Goal: Transaction & Acquisition: Purchase product/service

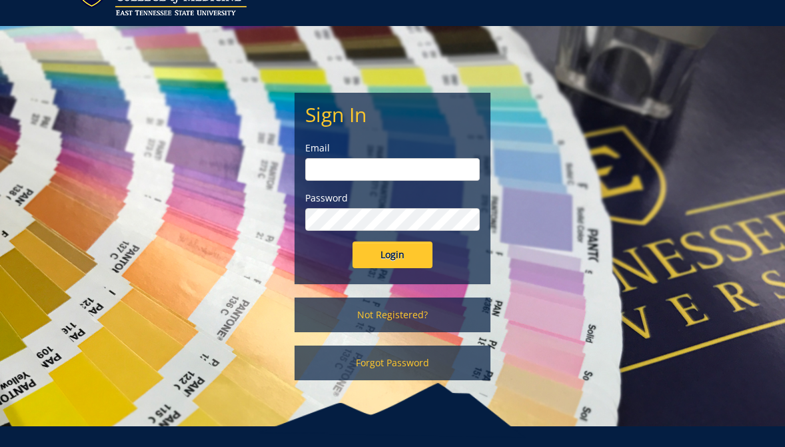
scroll to position [107, 0]
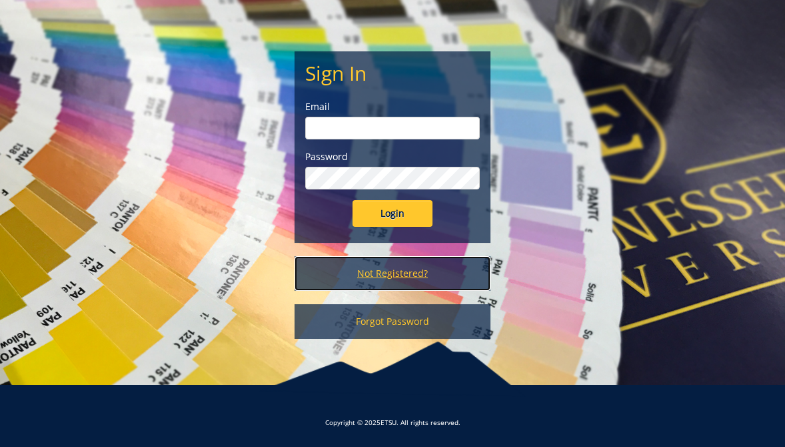
click at [415, 279] on link "Not Registered?" at bounding box center [392, 273] width 195 height 35
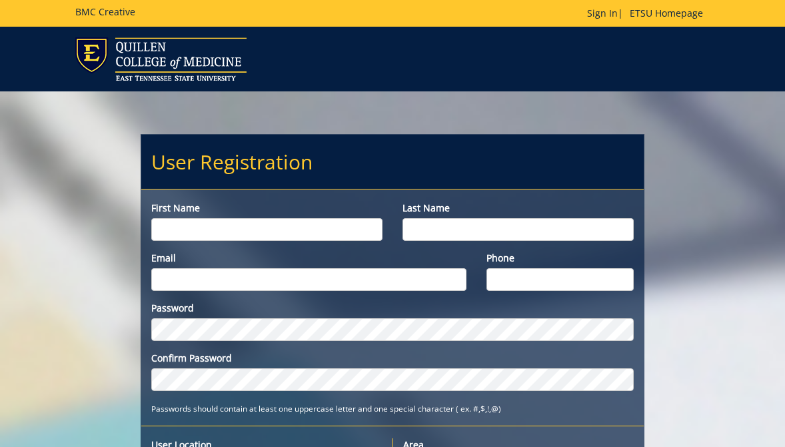
click at [331, 235] on input "First name" at bounding box center [266, 229] width 231 height 23
type input "Sam"
type input "Cartwright"
type input "[EMAIL_ADDRESS][DOMAIN_NAME]"
type input "9317039752"
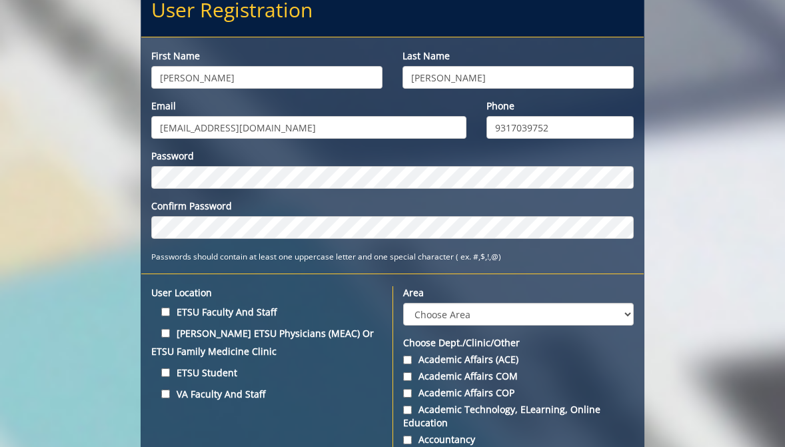
scroll to position [163, 0]
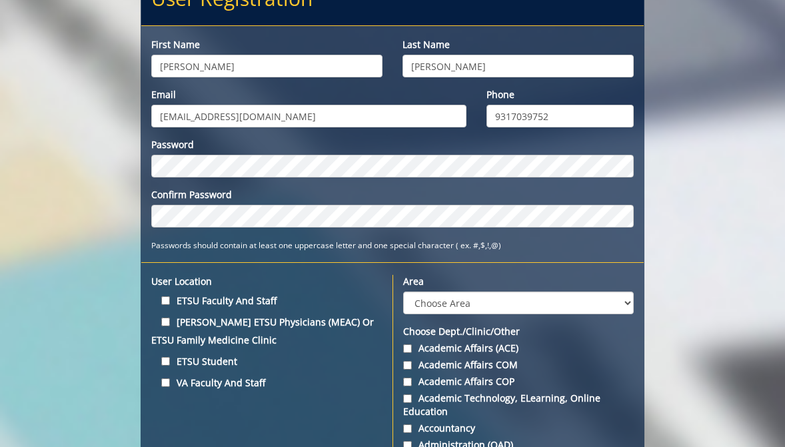
click at [219, 361] on label "ETSU Student" at bounding box center [266, 361] width 231 height 18
click at [170, 361] on input "ETSU Student" at bounding box center [165, 361] width 9 height 9
checkbox input "true"
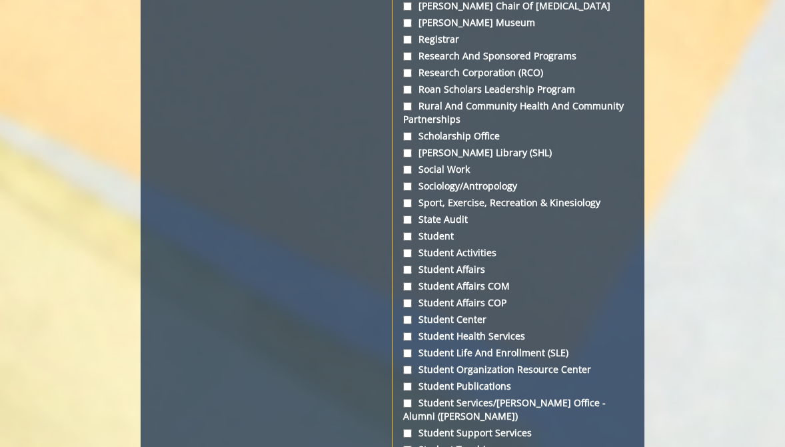
scroll to position [4475, 0]
click at [409, 233] on input "Student" at bounding box center [407, 237] width 9 height 9
checkbox input "true"
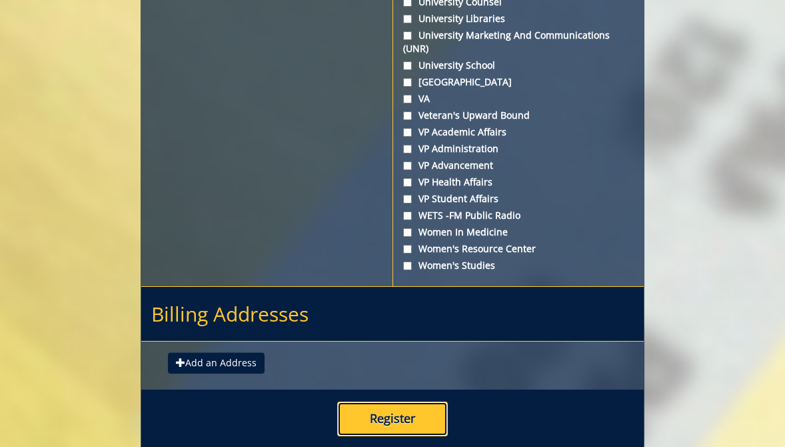
click at [363, 401] on button "Register" at bounding box center [392, 418] width 111 height 35
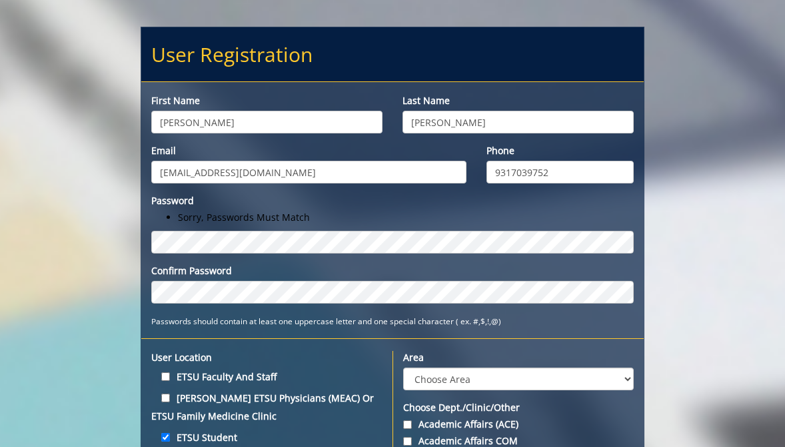
scroll to position [267, 0]
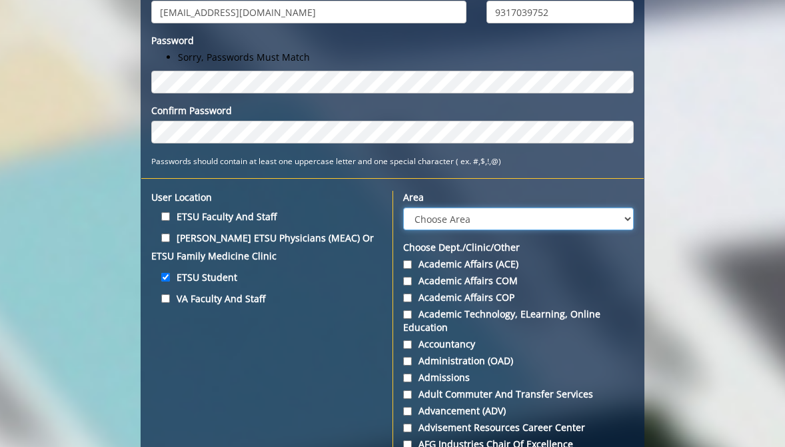
click at [591, 223] on select "Choose Area Administration Advancement (ADM) BucSports Business & Finance Clemm…" at bounding box center [518, 218] width 231 height 23
select select "27"
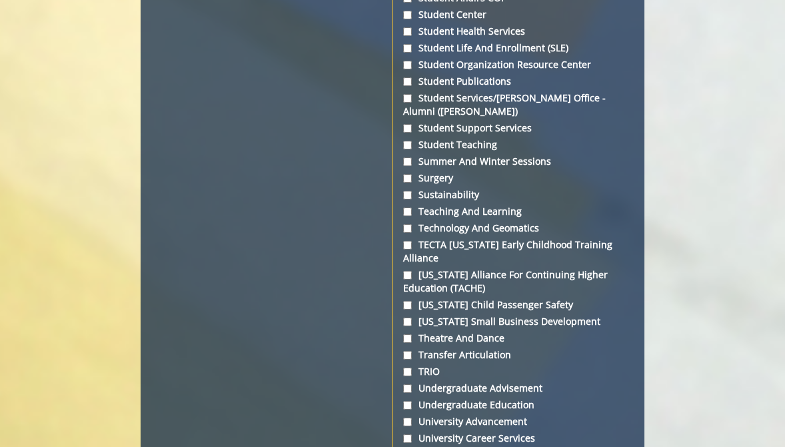
scroll to position [5270, 0]
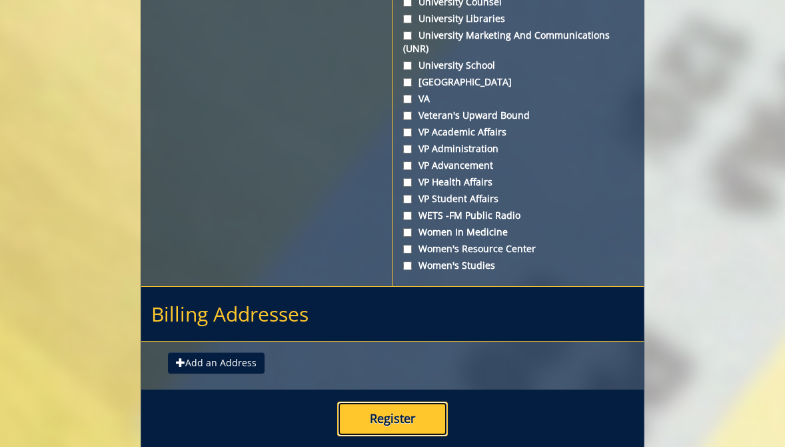
click at [401, 401] on button "Register" at bounding box center [392, 418] width 111 height 35
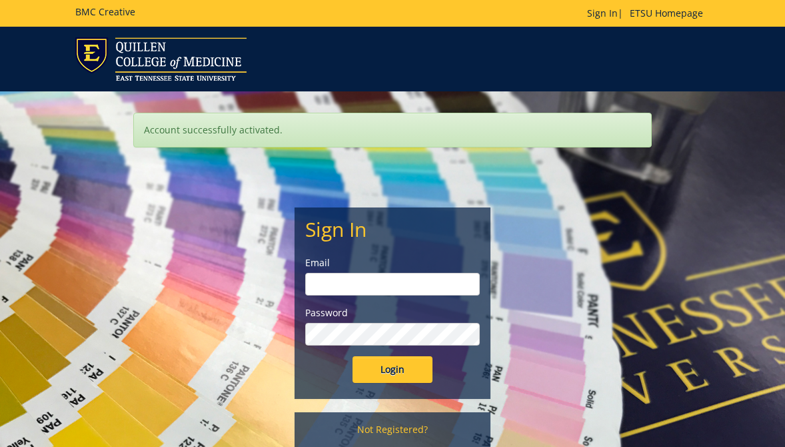
click at [345, 298] on form "Sign In Email Password Login" at bounding box center [392, 300] width 174 height 165
click at [345, 290] on input "email" at bounding box center [392, 284] width 174 height 23
type input "cartwrights@etsu.edu"
click at [353, 356] on input "Login" at bounding box center [393, 369] width 80 height 27
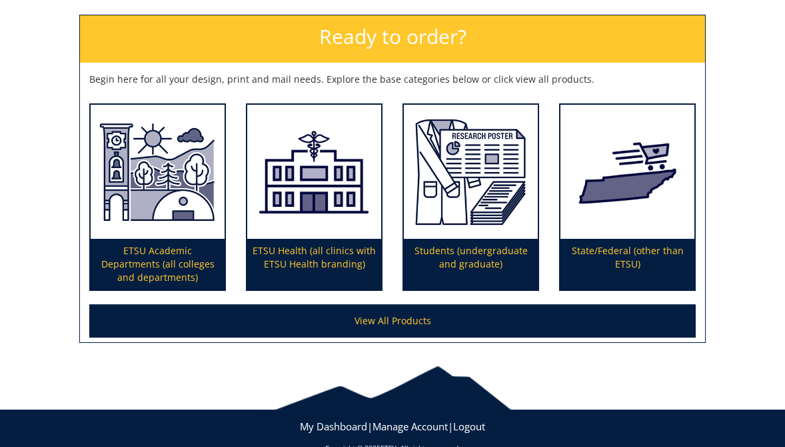
scroll to position [211, 0]
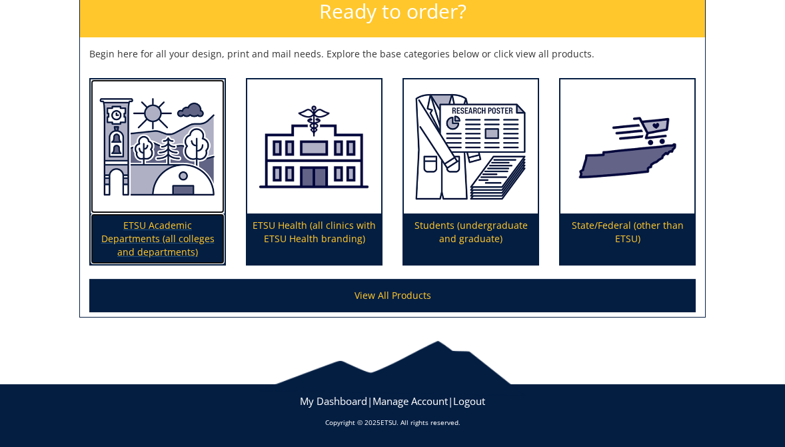
click at [191, 249] on p "ETSU Academic Departments (all colleges and departments)" at bounding box center [158, 238] width 134 height 51
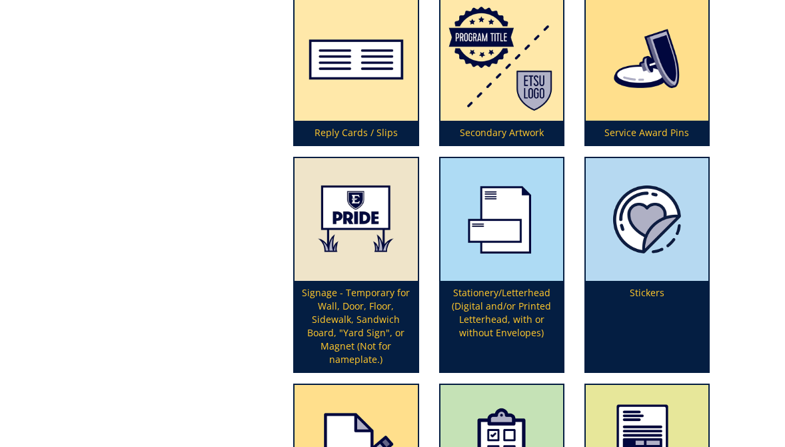
scroll to position [4614, 0]
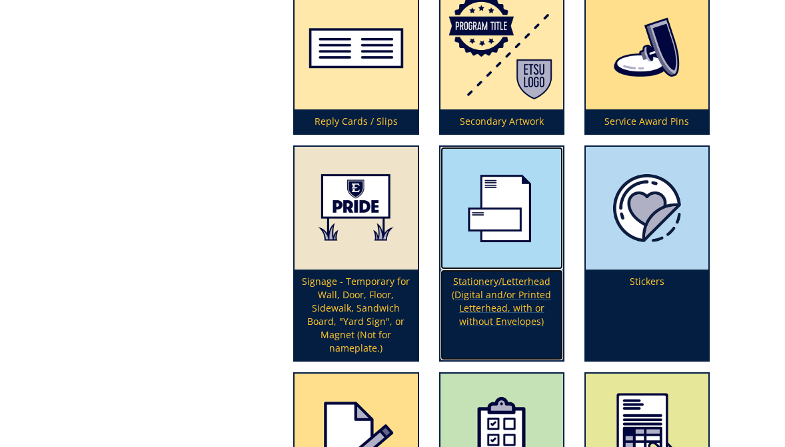
click at [517, 299] on p "Stationery/Letterhead (Digital and/or Printed Letterhead, with or without Envel…" at bounding box center [502, 314] width 123 height 91
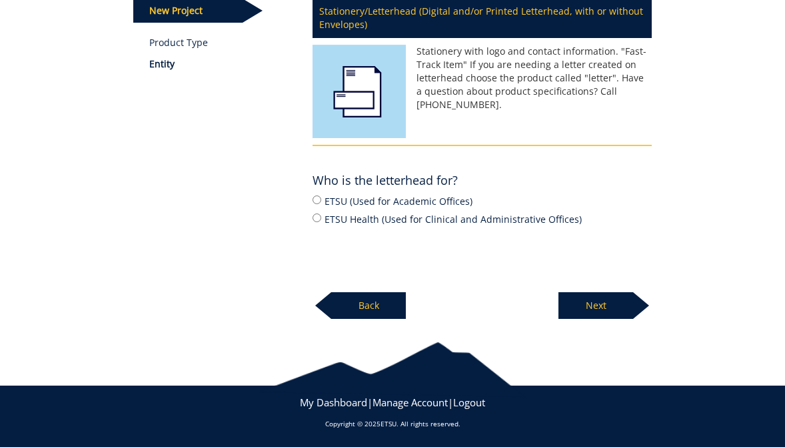
scroll to position [191, 0]
click at [204, 45] on link "Product Type" at bounding box center [220, 42] width 143 height 13
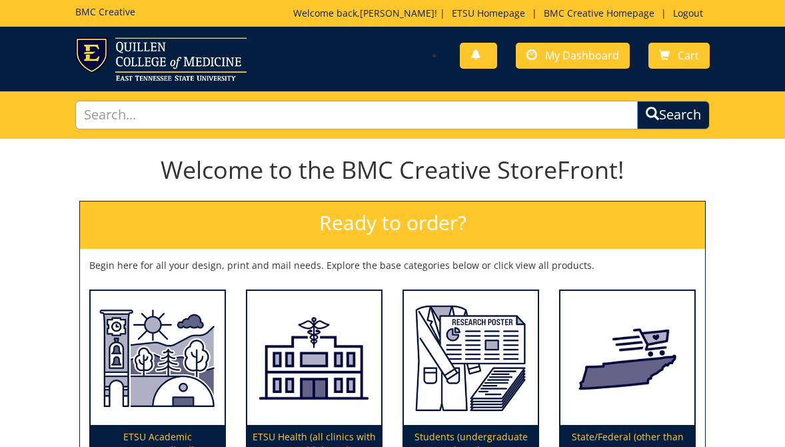
click at [253, 113] on input "text" at bounding box center [356, 115] width 563 height 29
type input "letterhead"
click at [637, 101] on button "Search" at bounding box center [673, 115] width 73 height 29
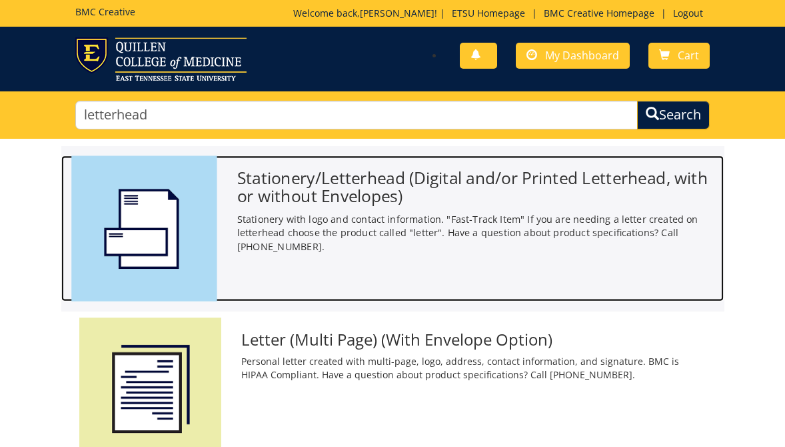
click at [321, 246] on p "Stationery with logo and contact information. "Fast-Track Item" If you are need…" at bounding box center [475, 232] width 477 height 41
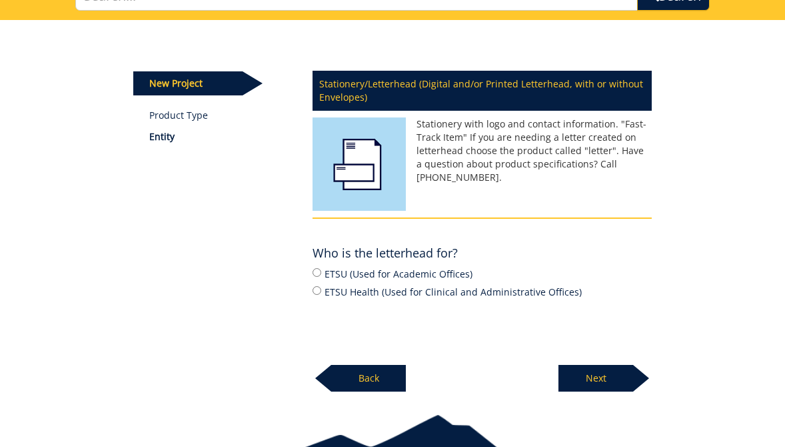
scroll to position [121, 0]
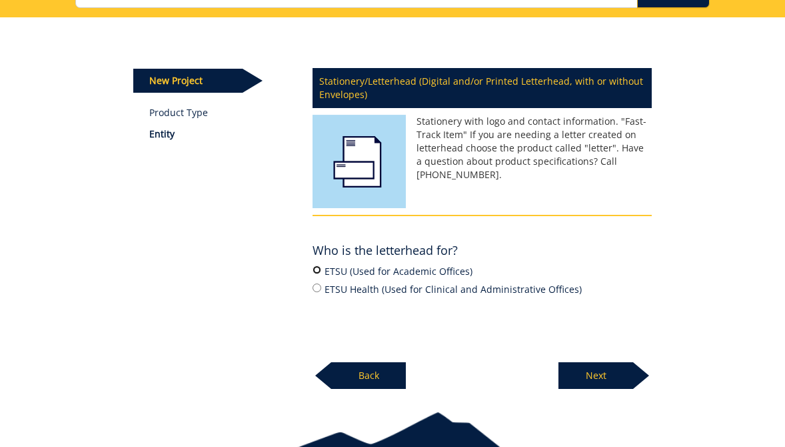
click at [317, 270] on input "ETSU (Used for Academic Offices)" at bounding box center [317, 269] width 9 height 9
radio input "true"
click at [613, 371] on p "Next" at bounding box center [596, 375] width 75 height 27
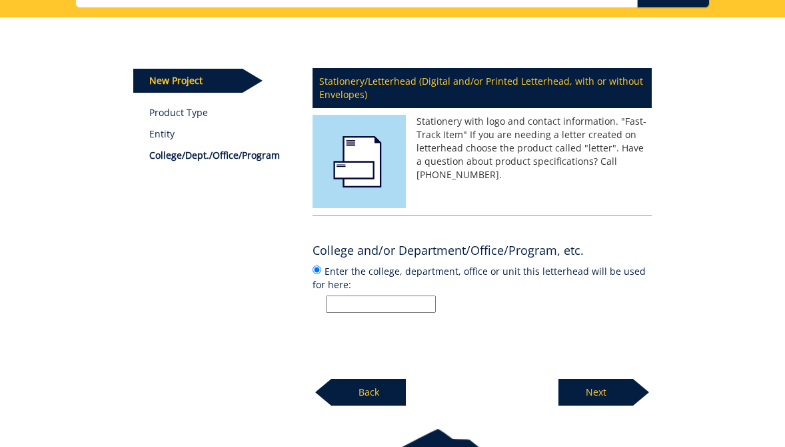
click at [382, 390] on p "Back" at bounding box center [368, 392] width 75 height 27
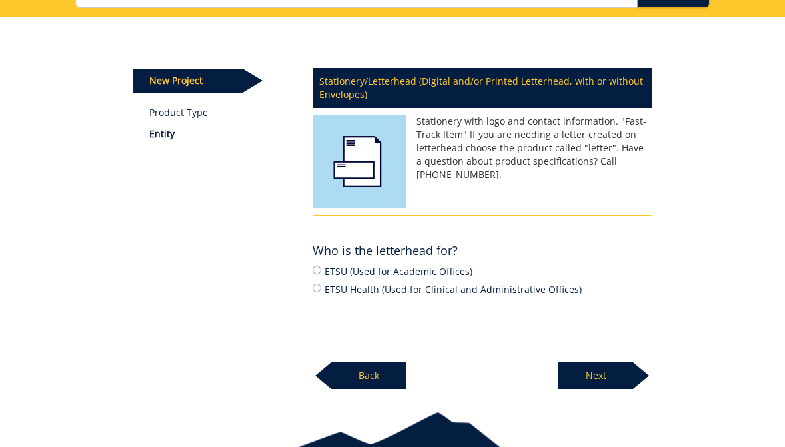
click at [378, 381] on p "Back" at bounding box center [368, 375] width 75 height 27
